Goal: Find specific page/section: Find specific page/section

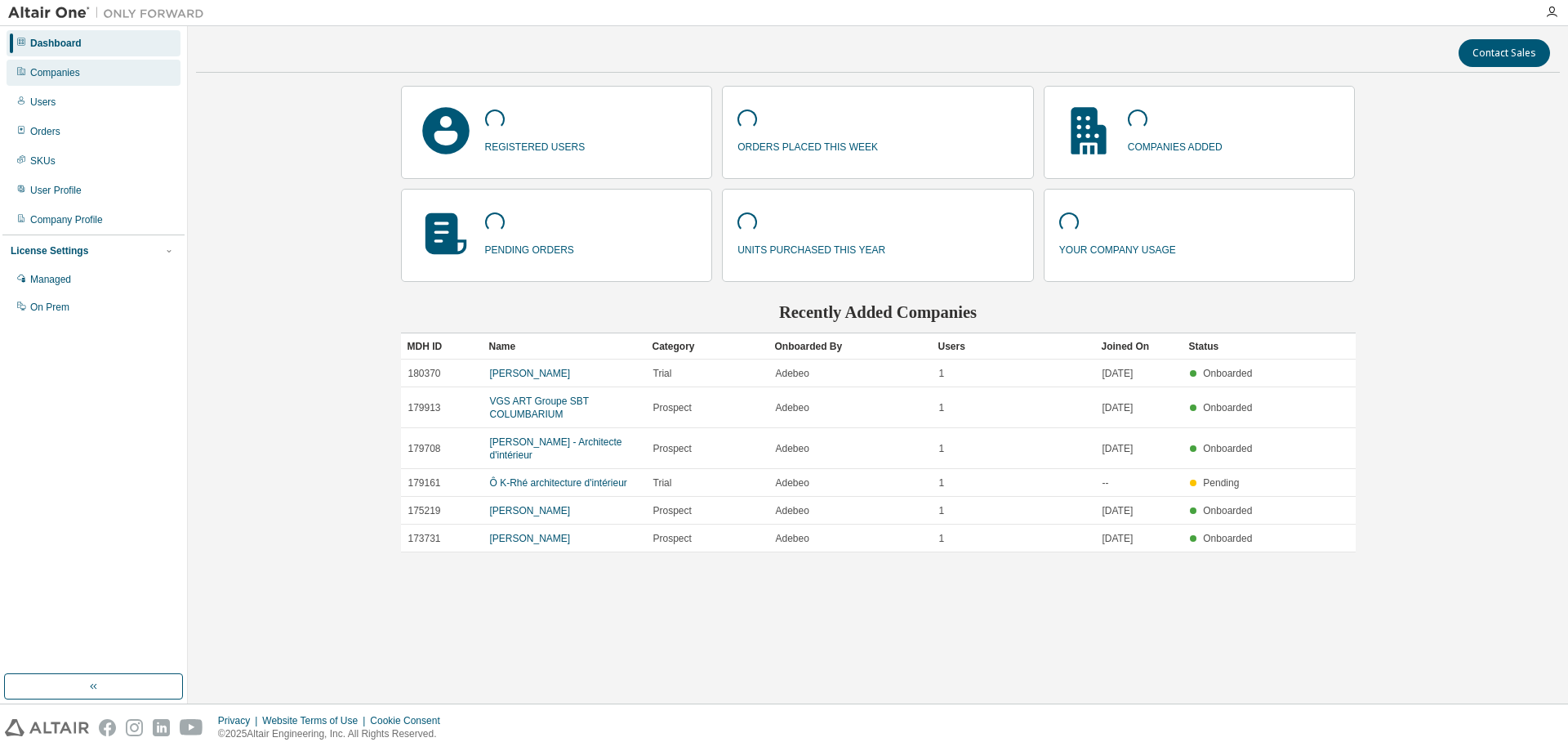
drag, startPoint x: 131, startPoint y: 64, endPoint x: 166, endPoint y: 85, distance: 40.8
click at [131, 63] on div "Companies" at bounding box center [94, 72] width 174 height 26
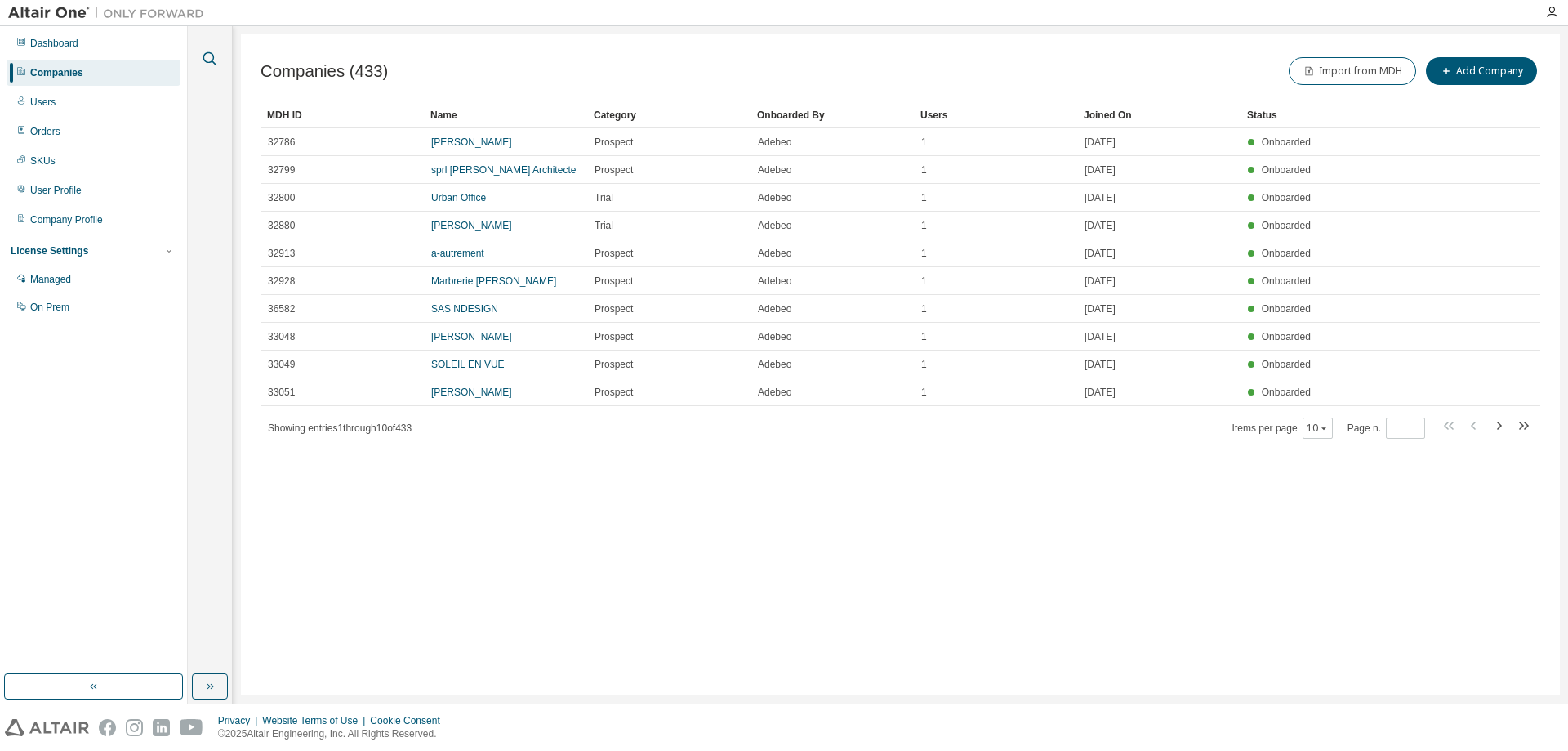
click at [209, 63] on icon "button" at bounding box center [211, 59] width 14 height 14
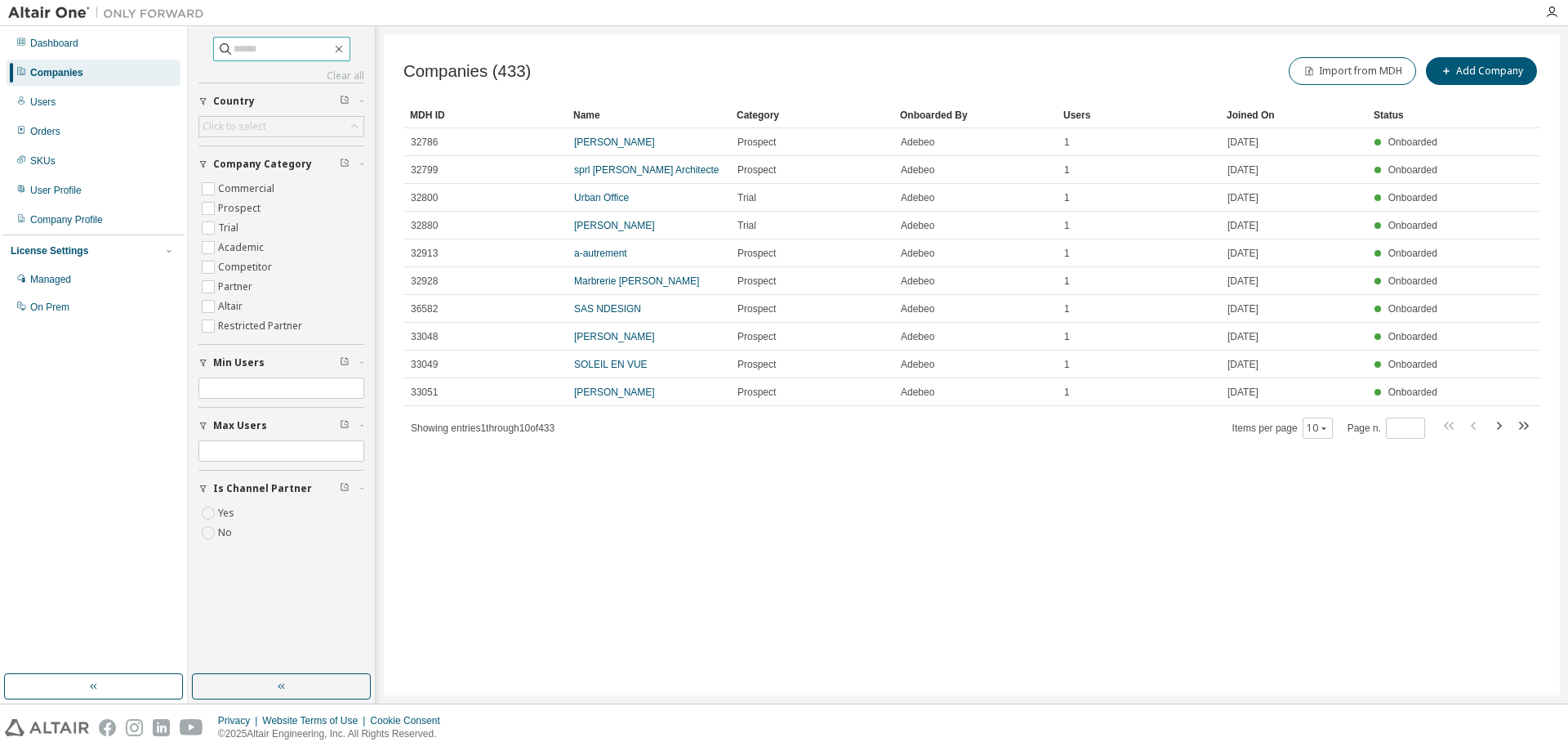
click at [238, 55] on input "text" at bounding box center [282, 48] width 98 height 16
paste input "**********"
type input "**********"
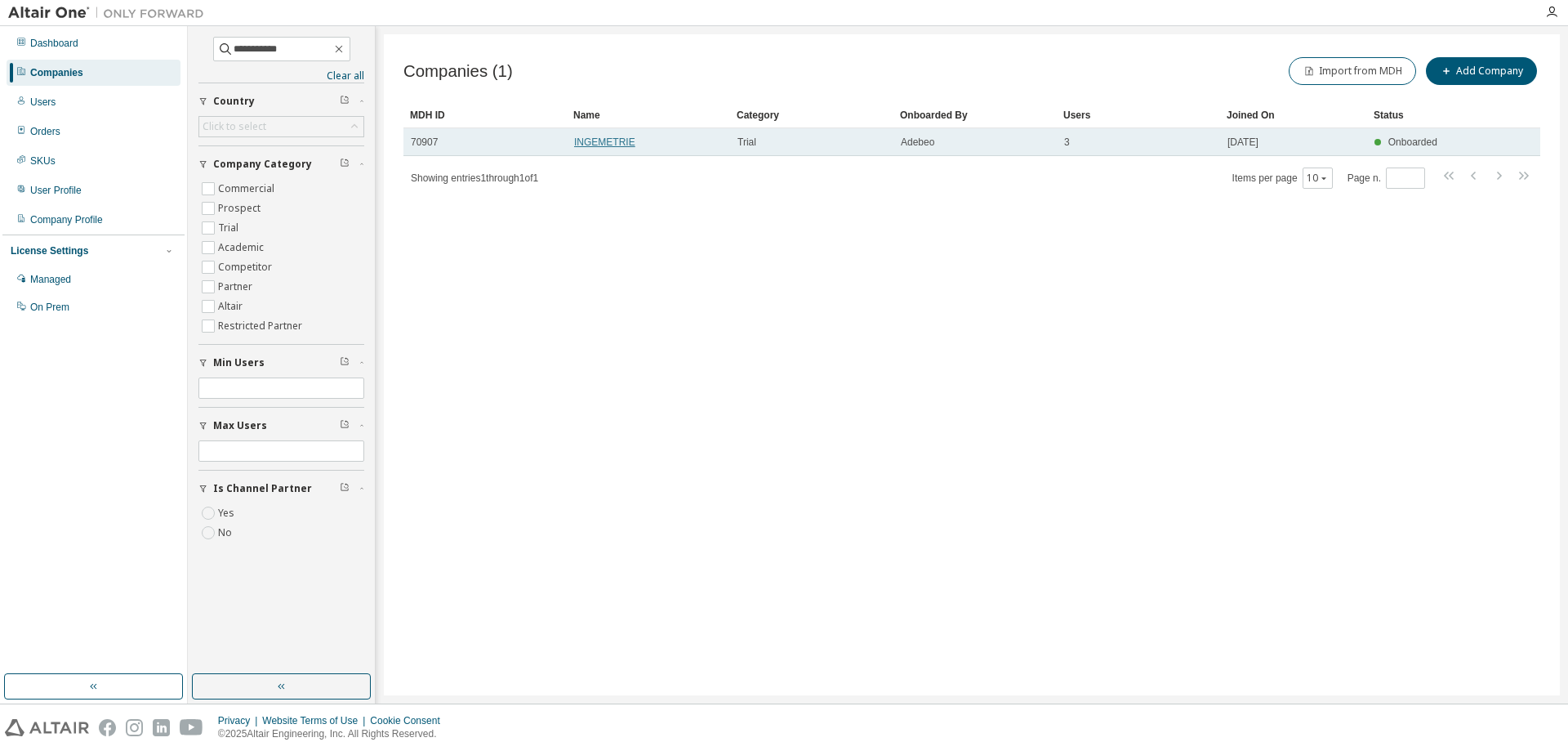
click at [619, 140] on link "INGEMETRIE" at bounding box center [604, 142] width 61 height 12
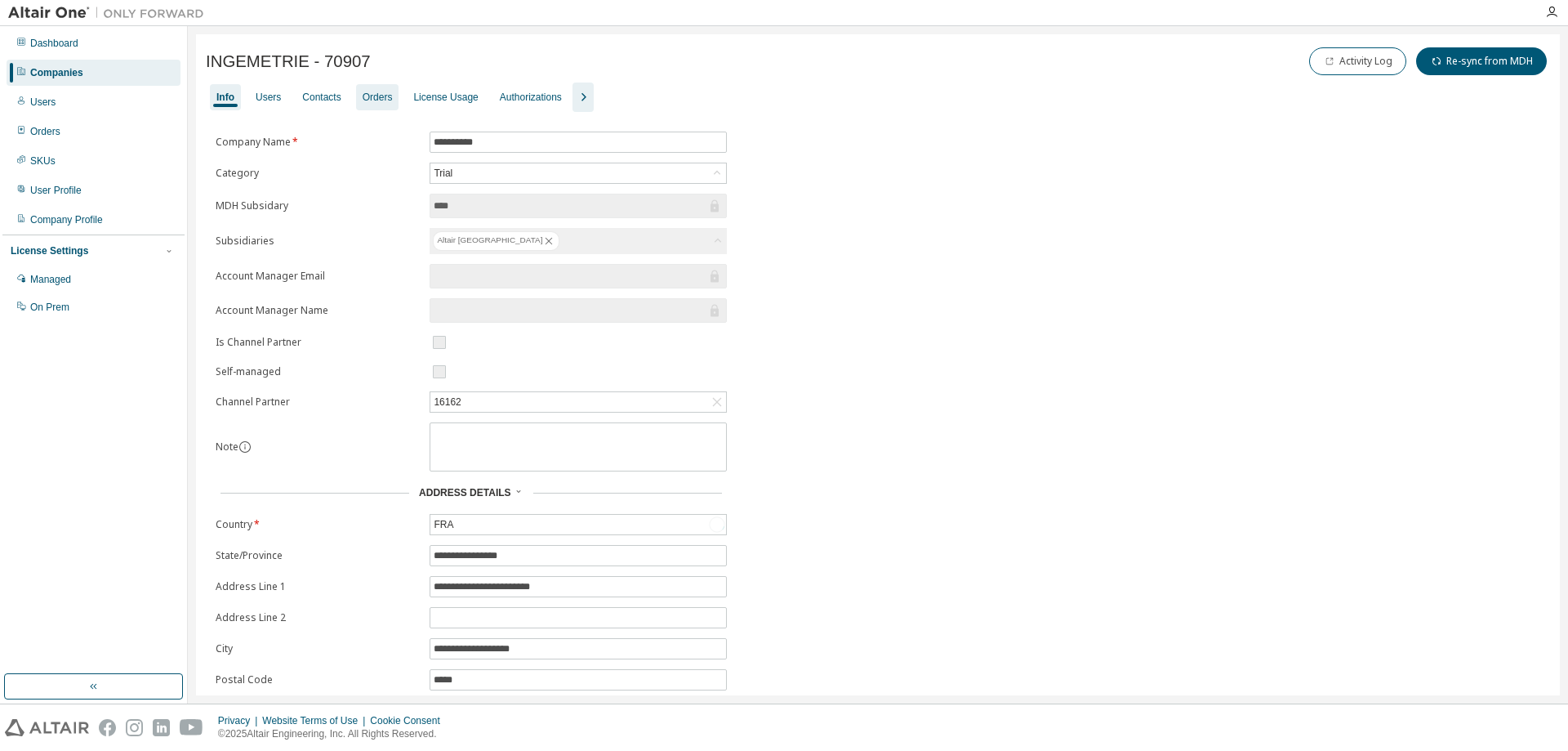
click at [379, 98] on div "Orders" at bounding box center [377, 98] width 30 height 14
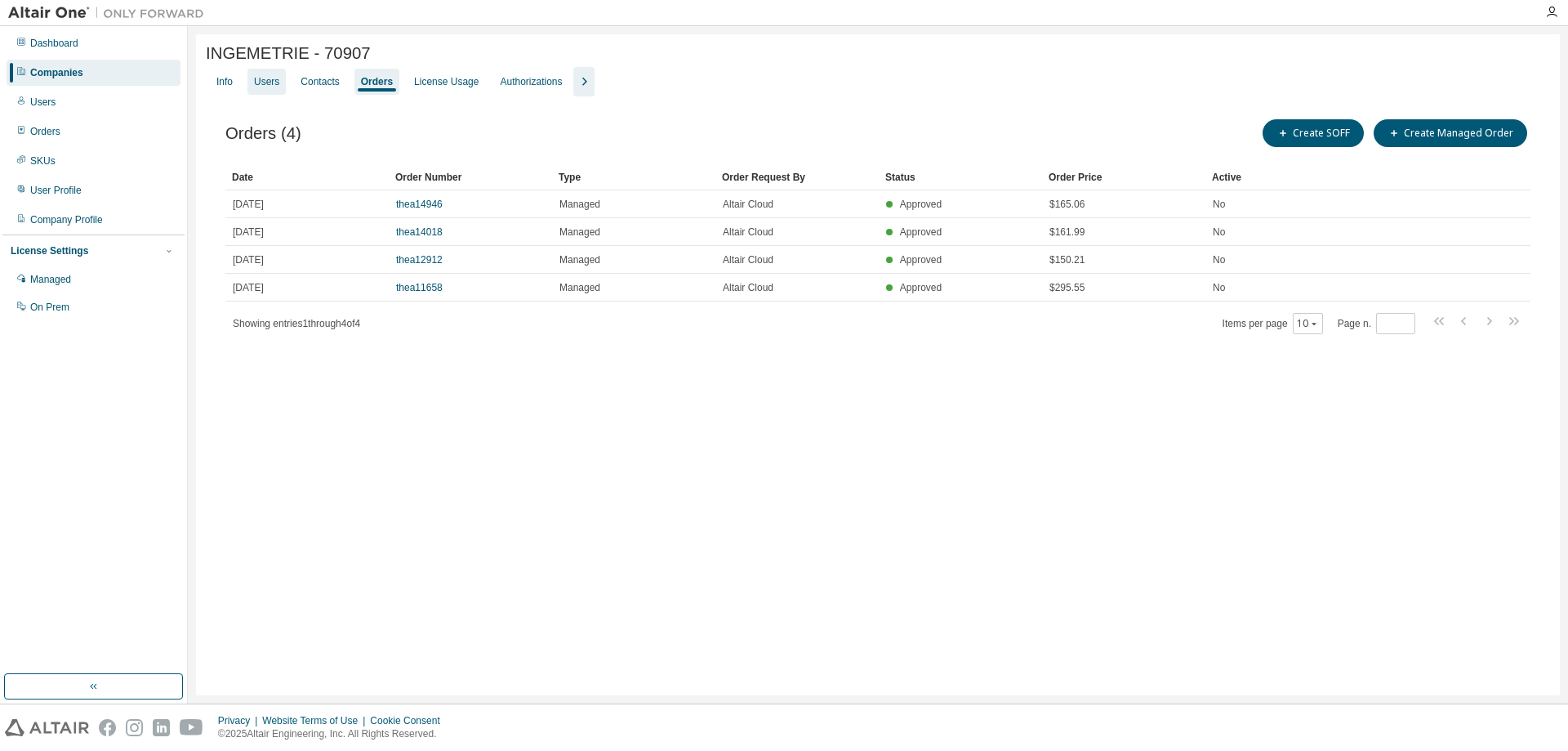
click at [268, 92] on div "Users" at bounding box center [267, 81] width 39 height 26
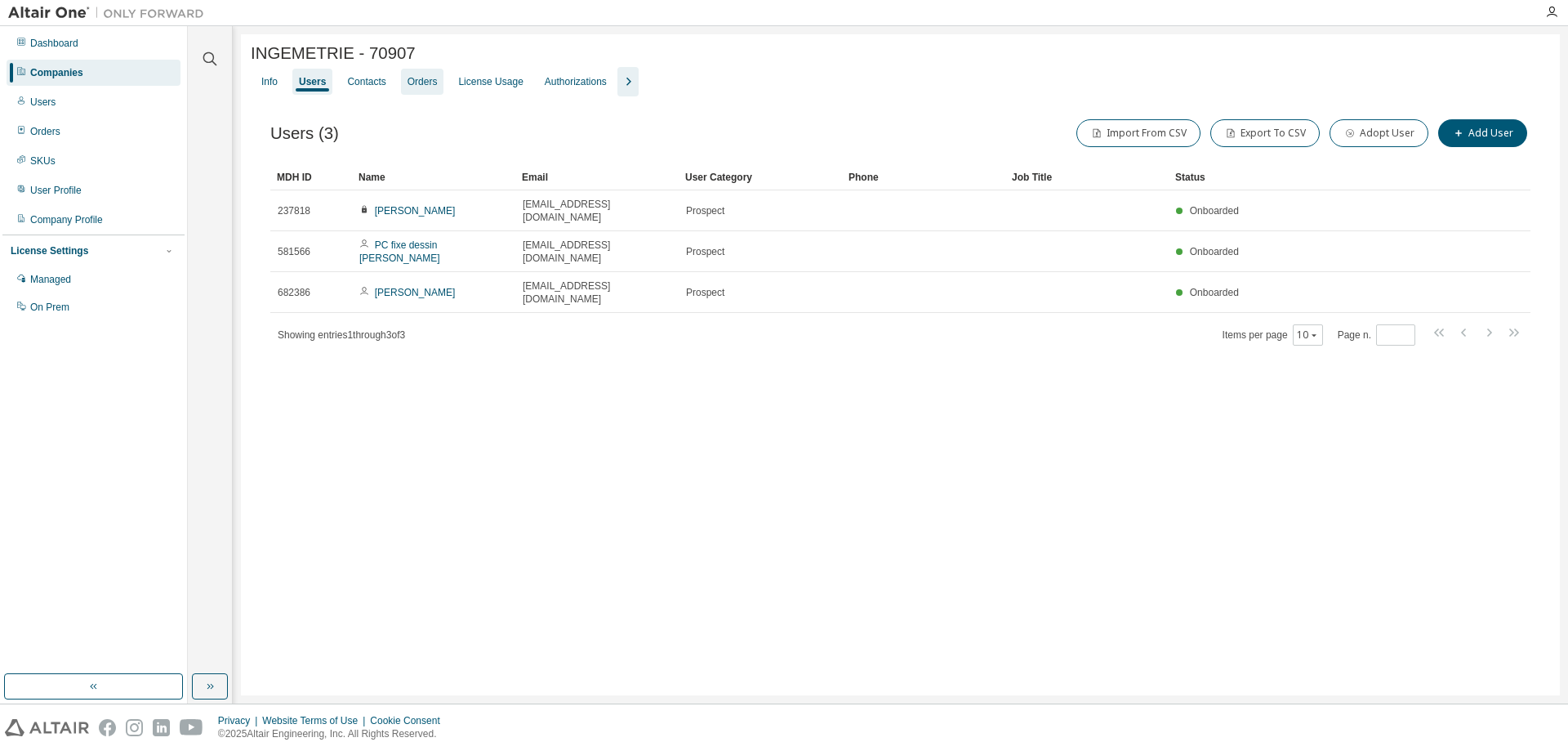
click at [421, 80] on div "Orders" at bounding box center [422, 82] width 30 height 14
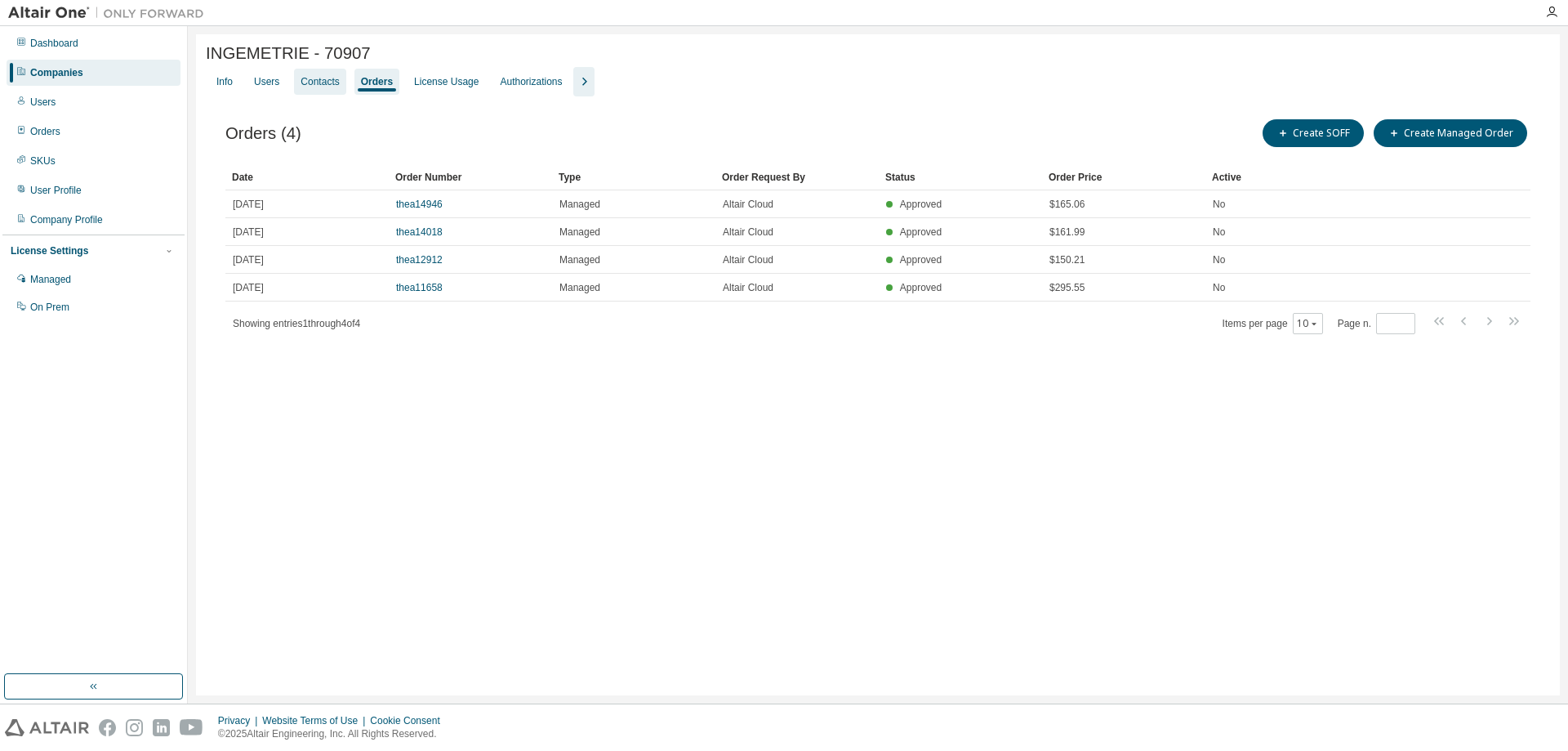
click at [307, 87] on div "Contacts" at bounding box center [320, 82] width 39 height 14
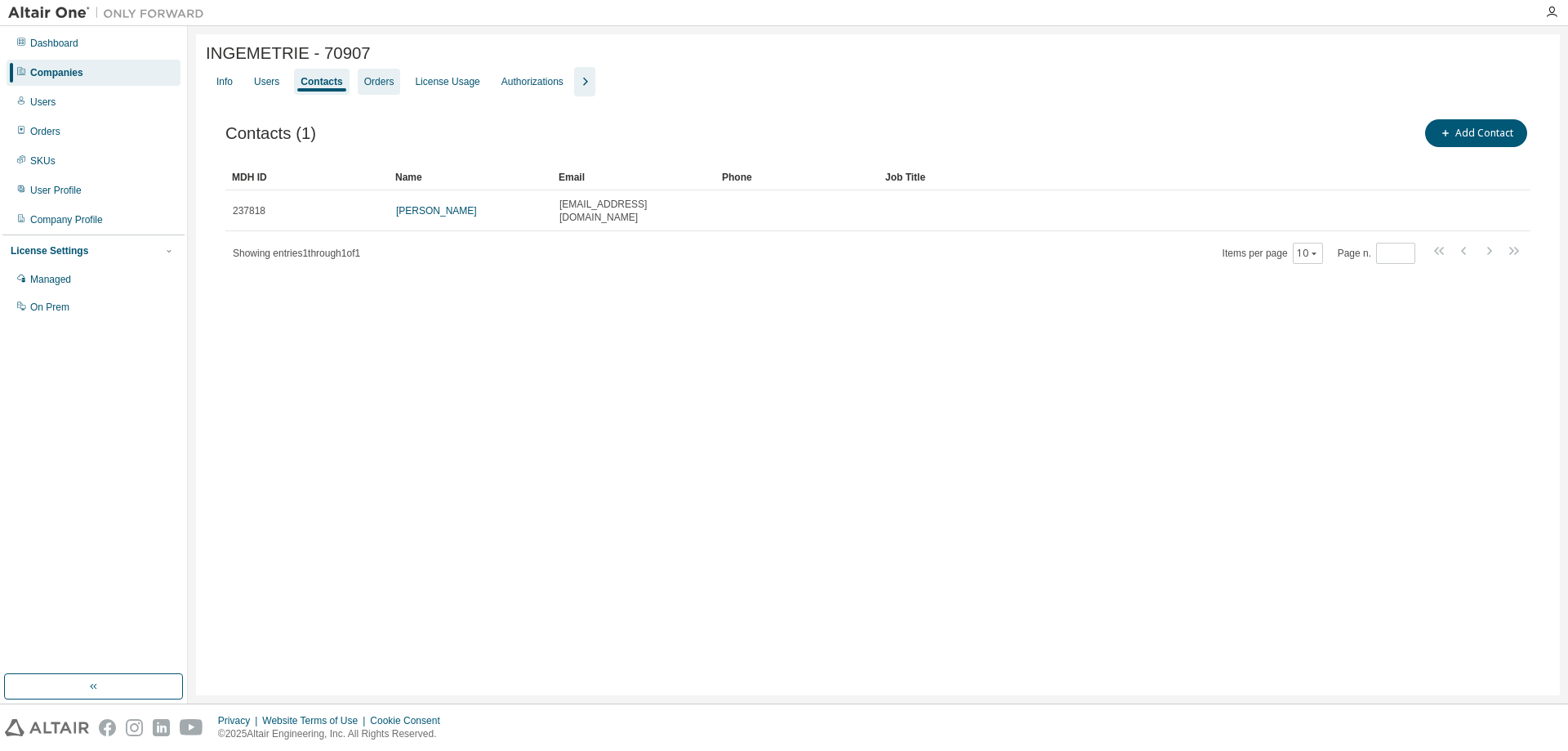
click at [365, 76] on div "Orders" at bounding box center [379, 81] width 43 height 26
